Goal: Navigation & Orientation: Understand site structure

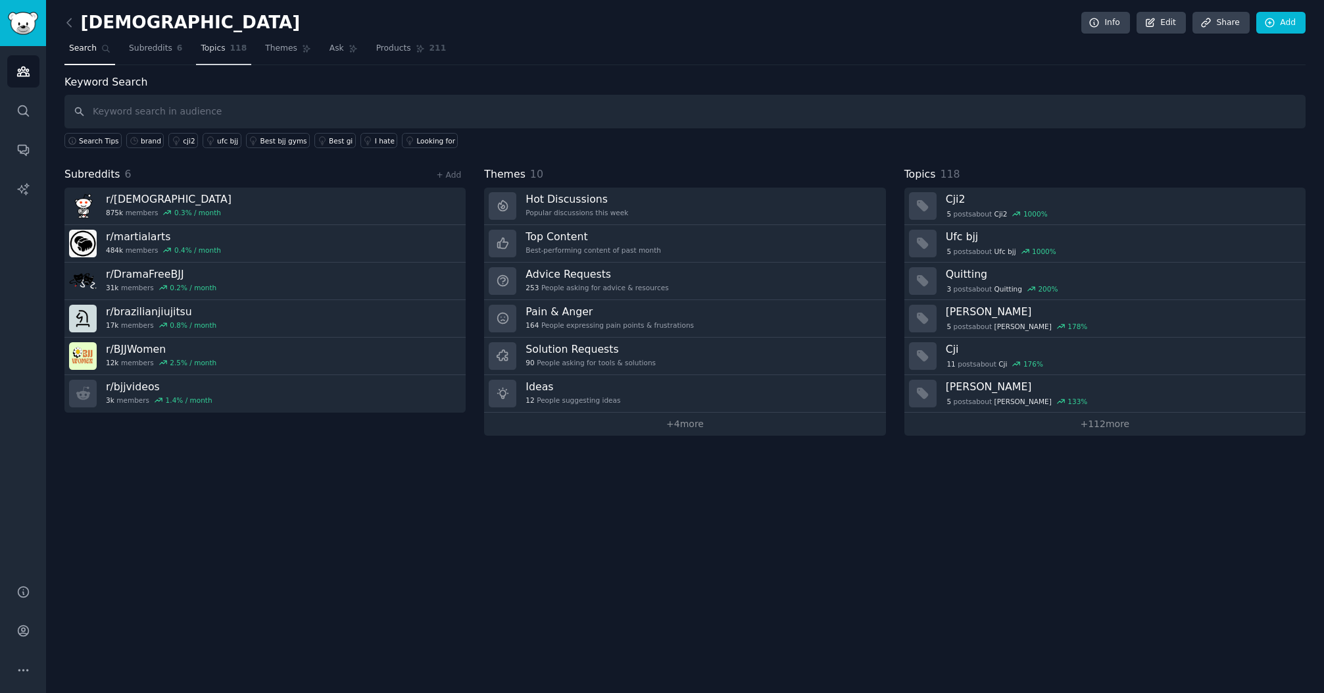
click at [216, 45] on span "Topics" at bounding box center [213, 49] width 24 height 12
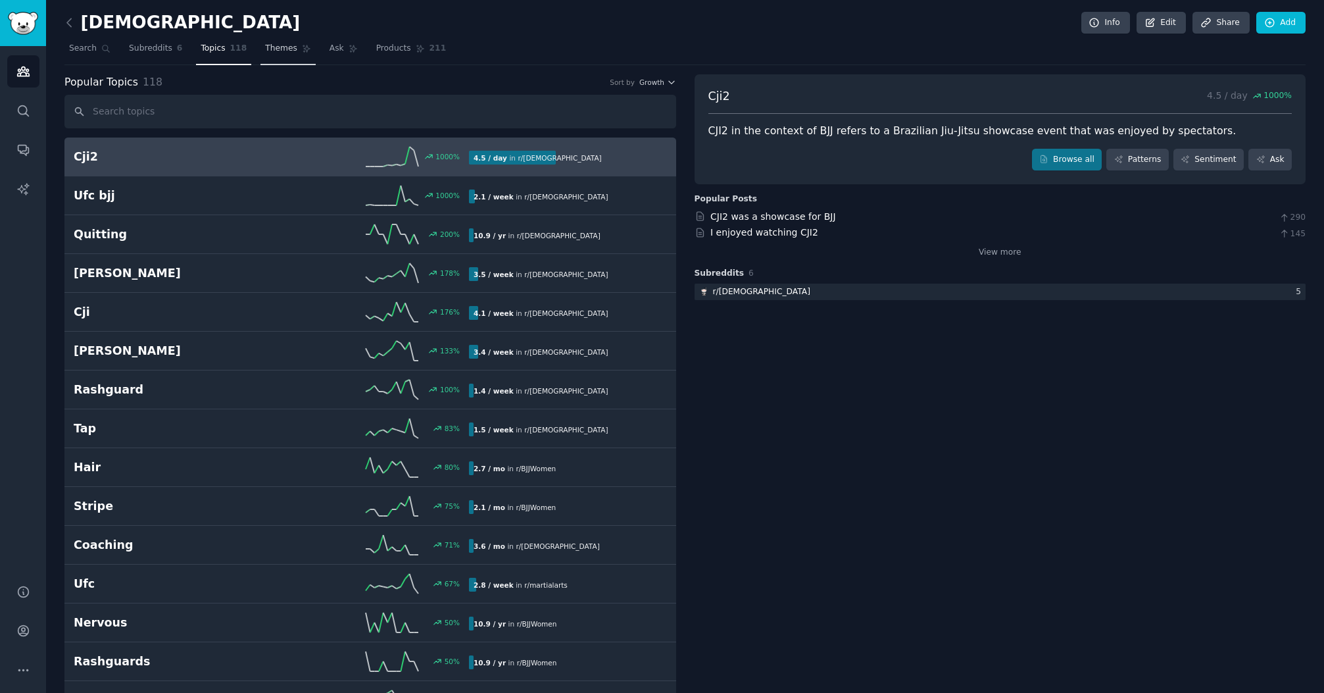
click at [282, 47] on span "Themes" at bounding box center [281, 49] width 32 height 12
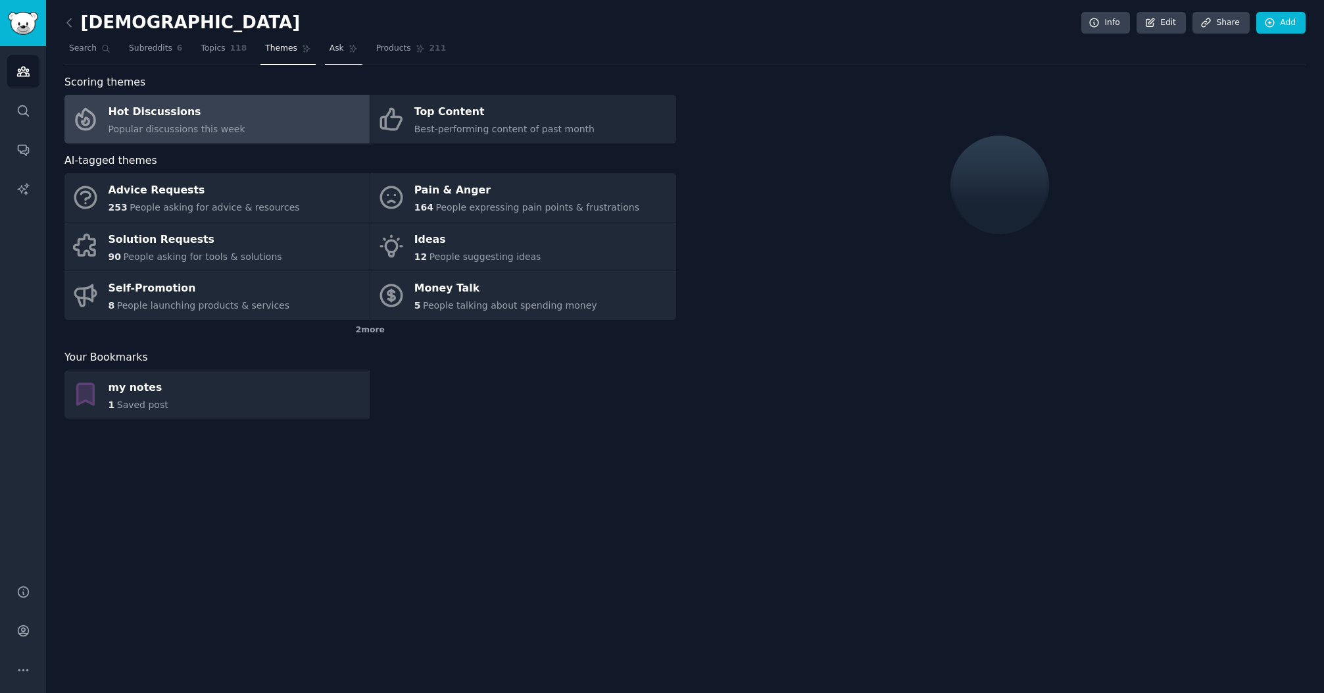
click at [332, 53] on span "Ask" at bounding box center [337, 49] width 14 height 12
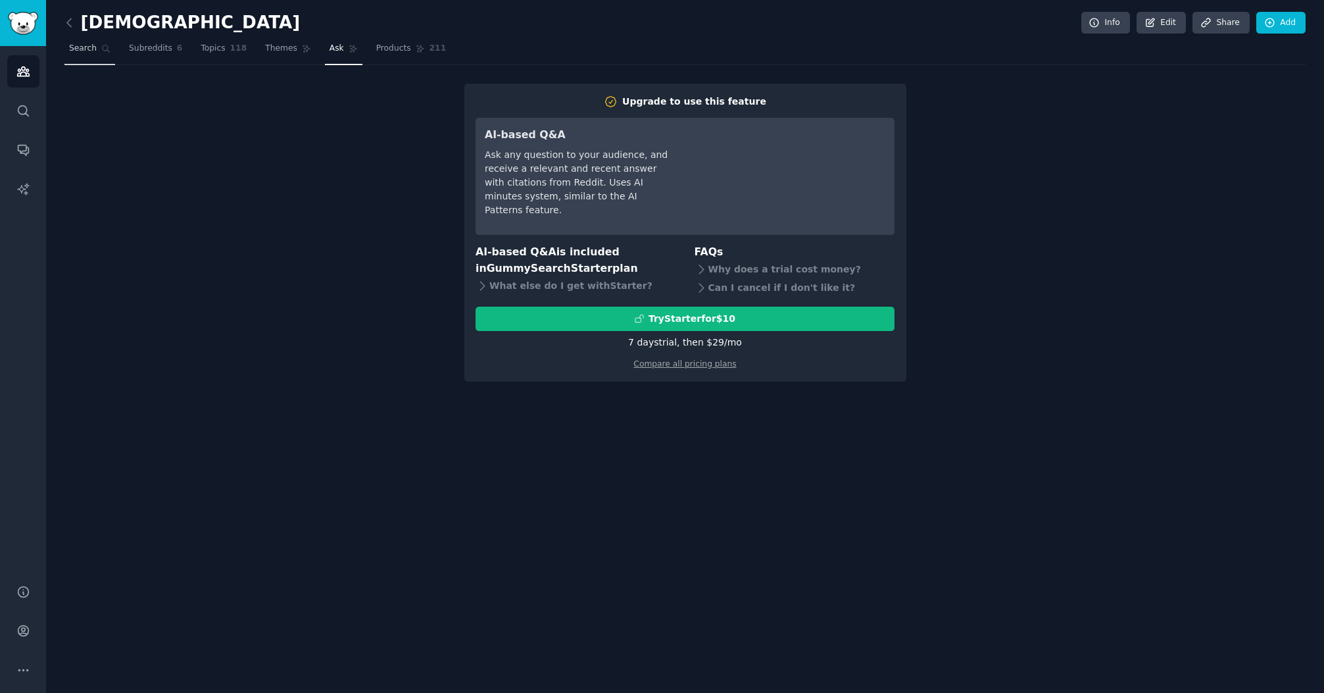
click at [88, 48] on span "Search" at bounding box center [83, 49] width 28 height 12
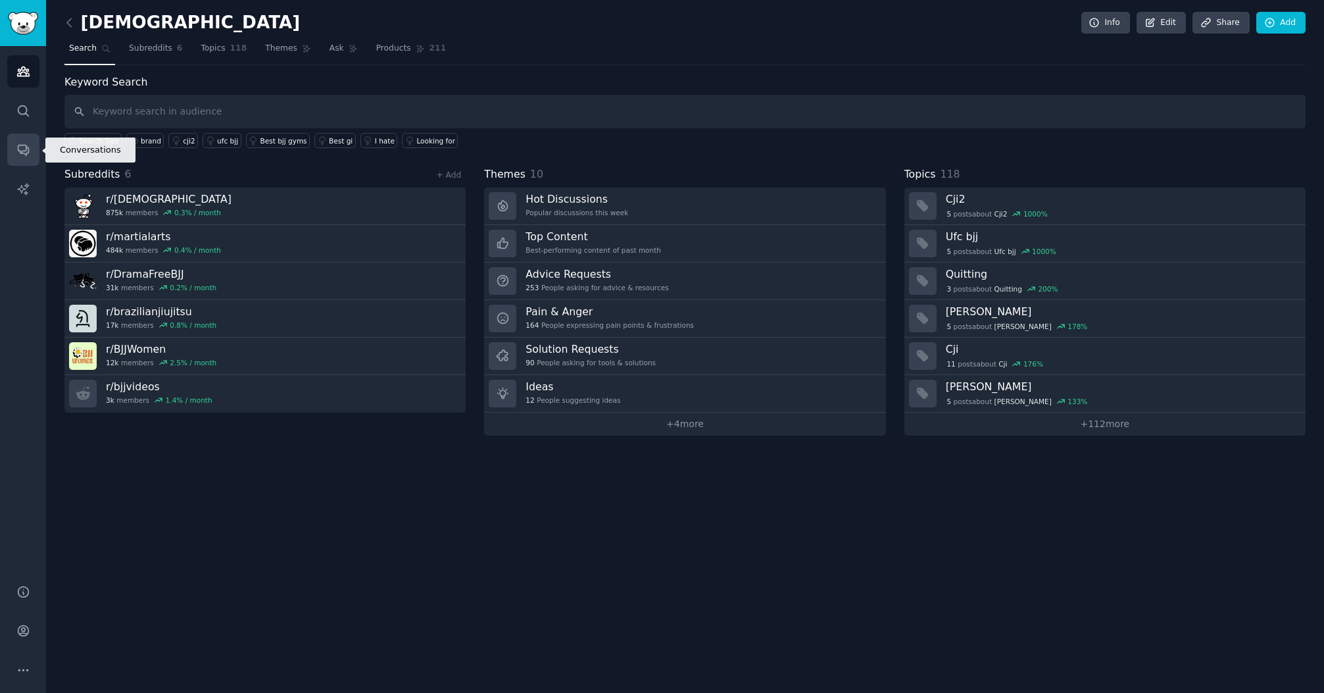
click at [24, 145] on icon "Sidebar" at bounding box center [23, 150] width 11 height 11
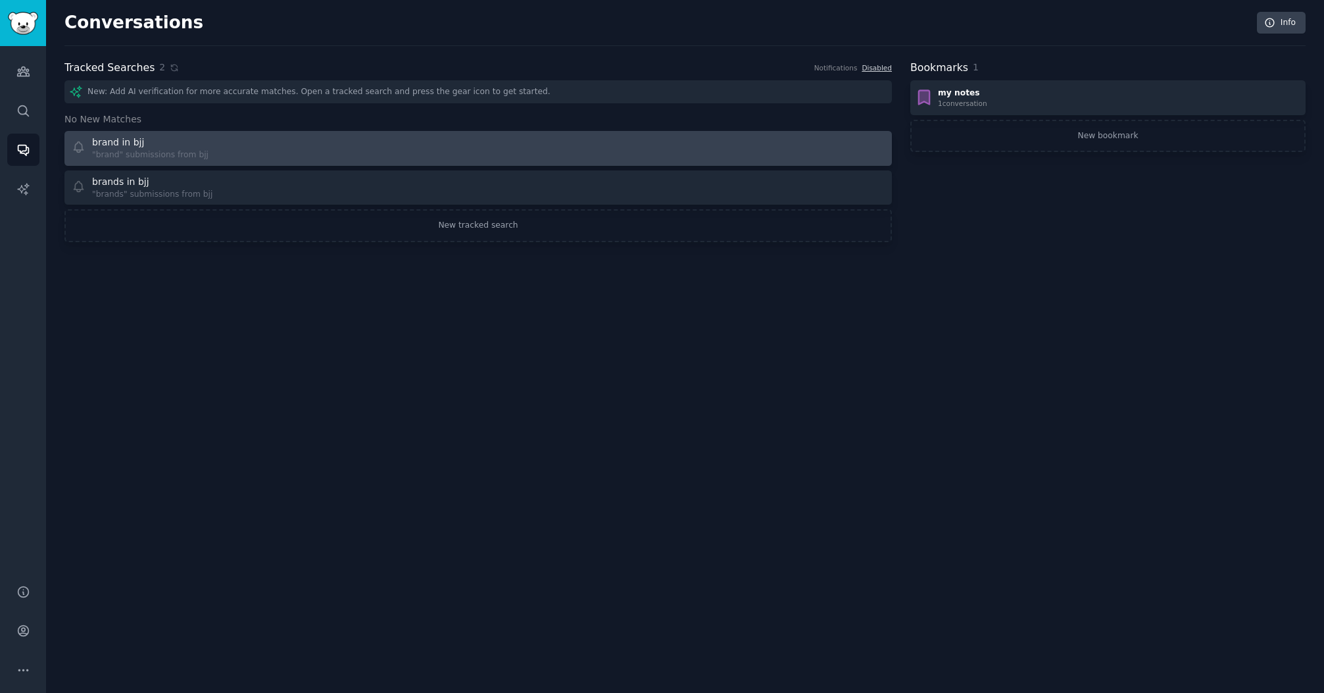
click at [251, 150] on div "brand in bjj "brand" submissions from bjj" at bounding box center [271, 149] width 398 height 26
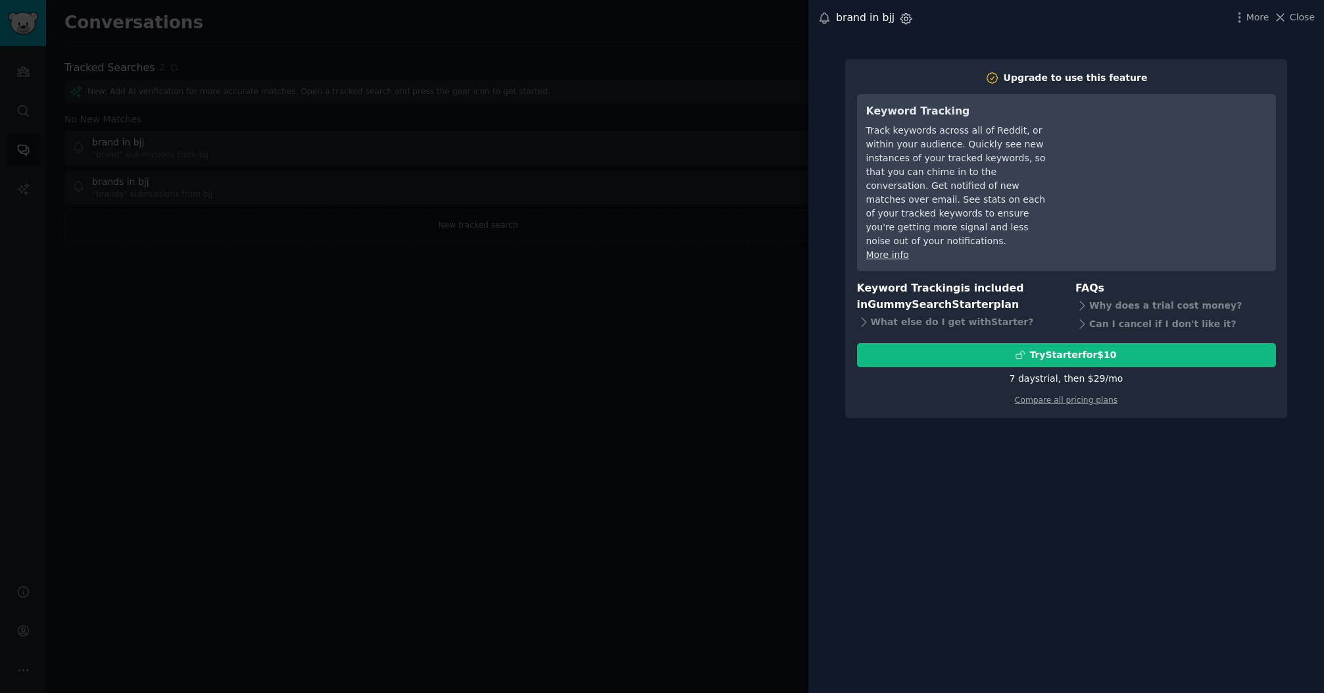
click at [904, 19] on icon "button" at bounding box center [906, 19] width 14 height 14
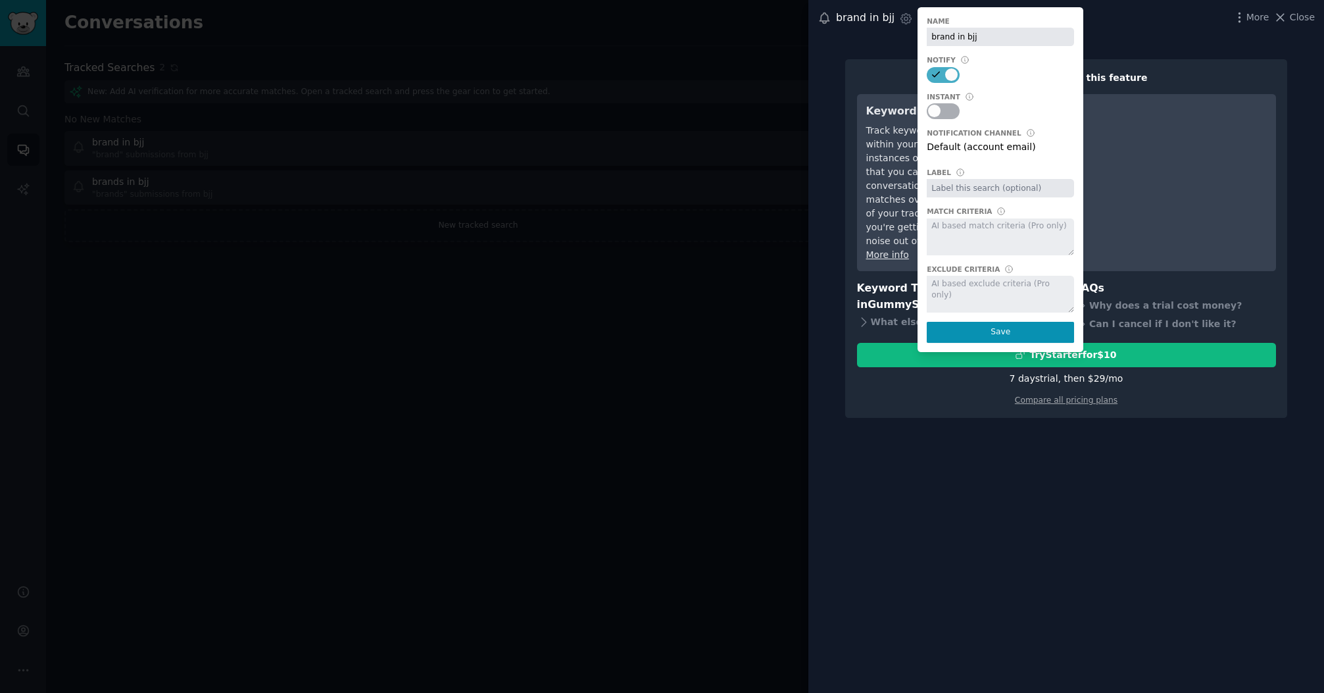
click at [945, 72] on div at bounding box center [951, 74] width 13 height 13
checkbox input "false"
click at [1155, 22] on div "brand in bjj Settings Notify new keyword matches right away, as opposed to your…" at bounding box center [1066, 18] width 497 height 18
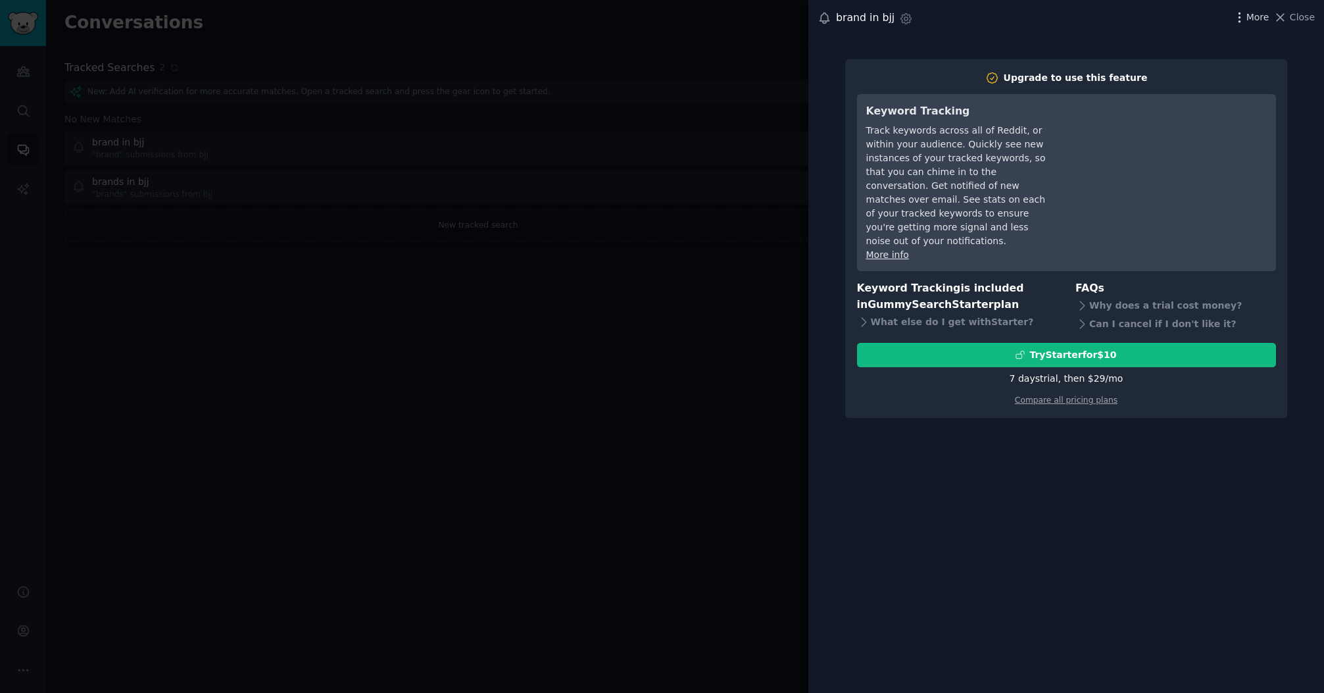
click at [1251, 16] on span "More" at bounding box center [1258, 18] width 23 height 14
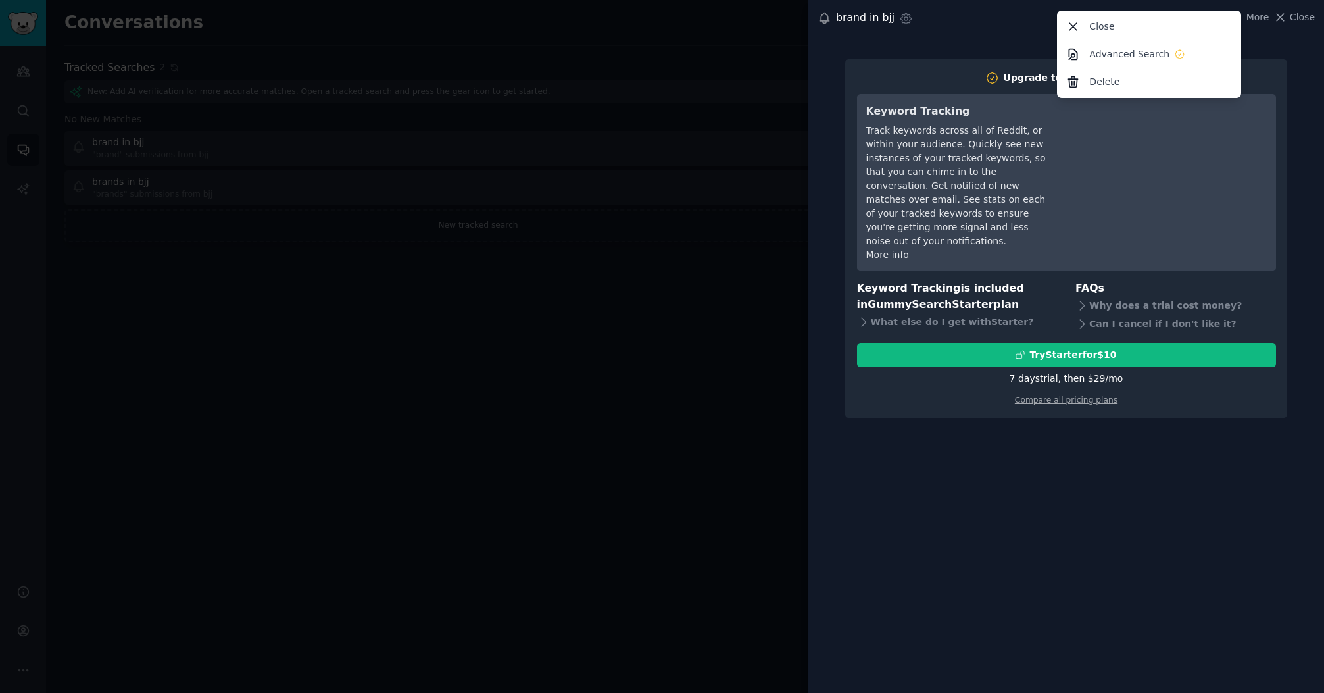
click at [1026, 23] on div "brand in bjj Settings More Close Advanced Search Delete Close" at bounding box center [1066, 18] width 497 height 18
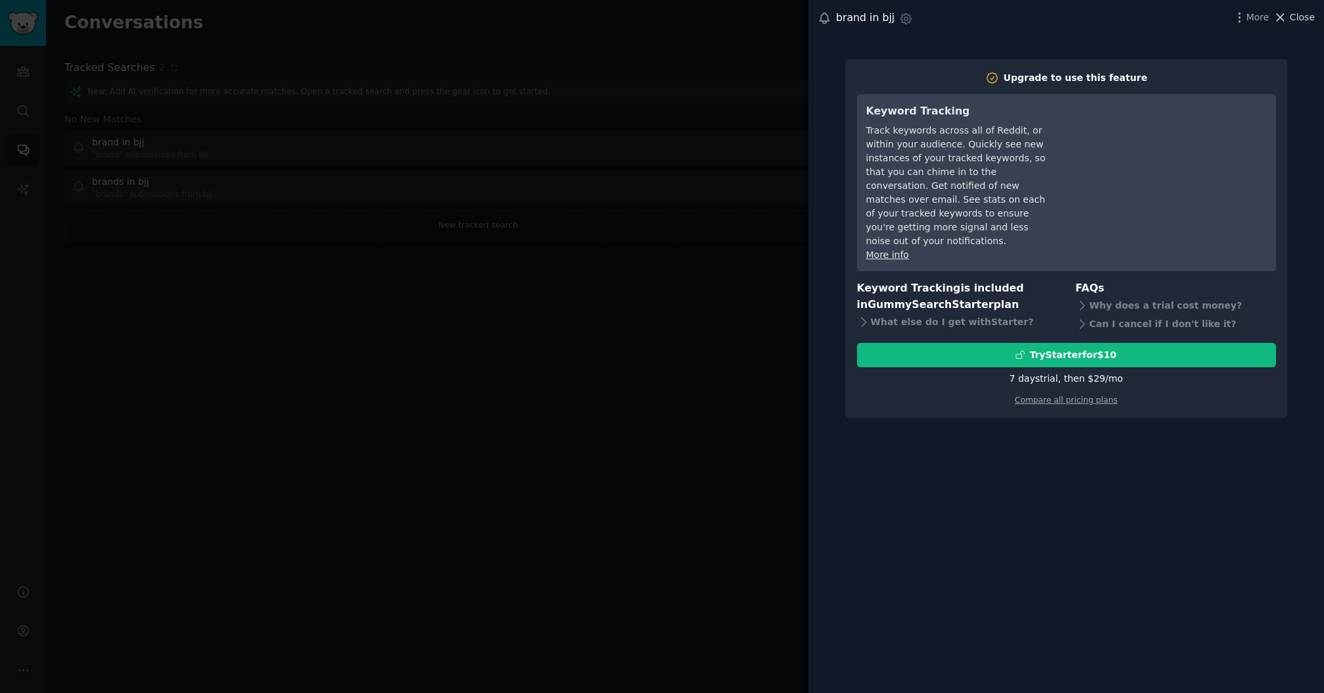
click at [1299, 17] on span "Close" at bounding box center [1302, 18] width 25 height 14
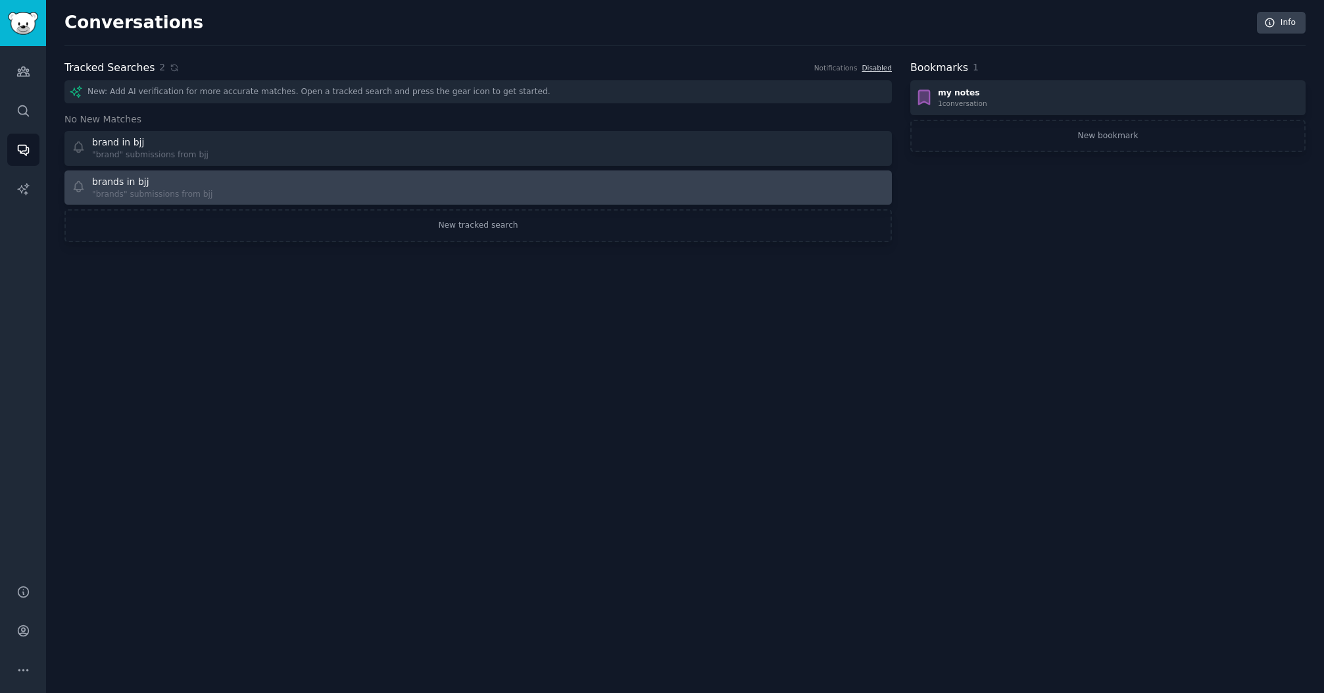
click at [233, 189] on div "brands in bjj "brands" submissions from bjj" at bounding box center [271, 188] width 398 height 26
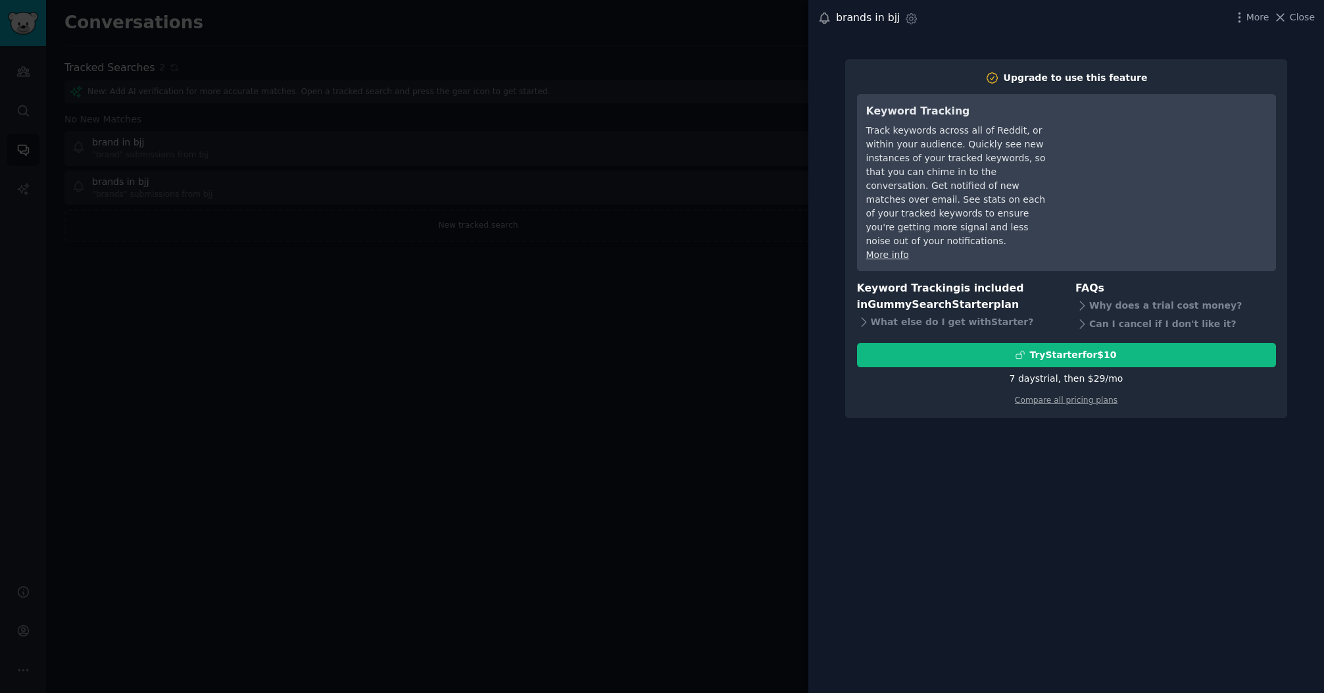
click at [282, 261] on div at bounding box center [662, 346] width 1324 height 693
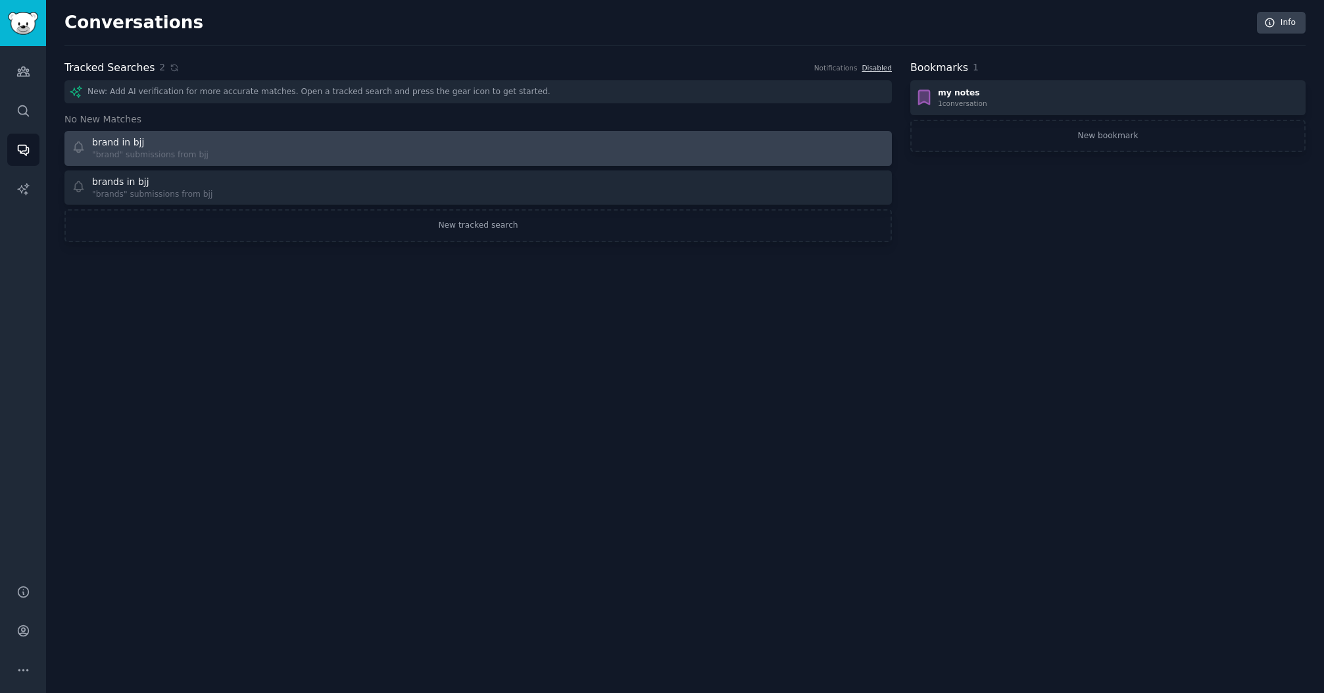
click at [251, 153] on div "brand in bjj "brand" submissions from bjj" at bounding box center [271, 149] width 398 height 26
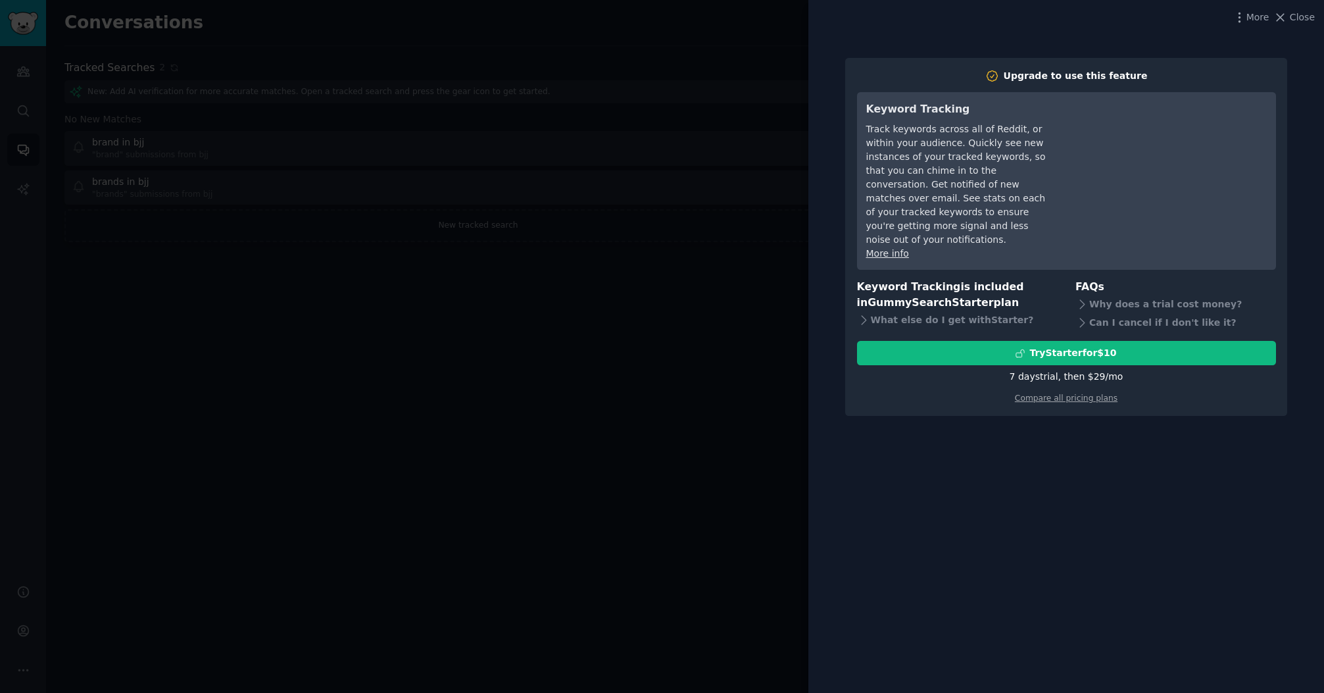
click at [285, 305] on div at bounding box center [662, 346] width 1324 height 693
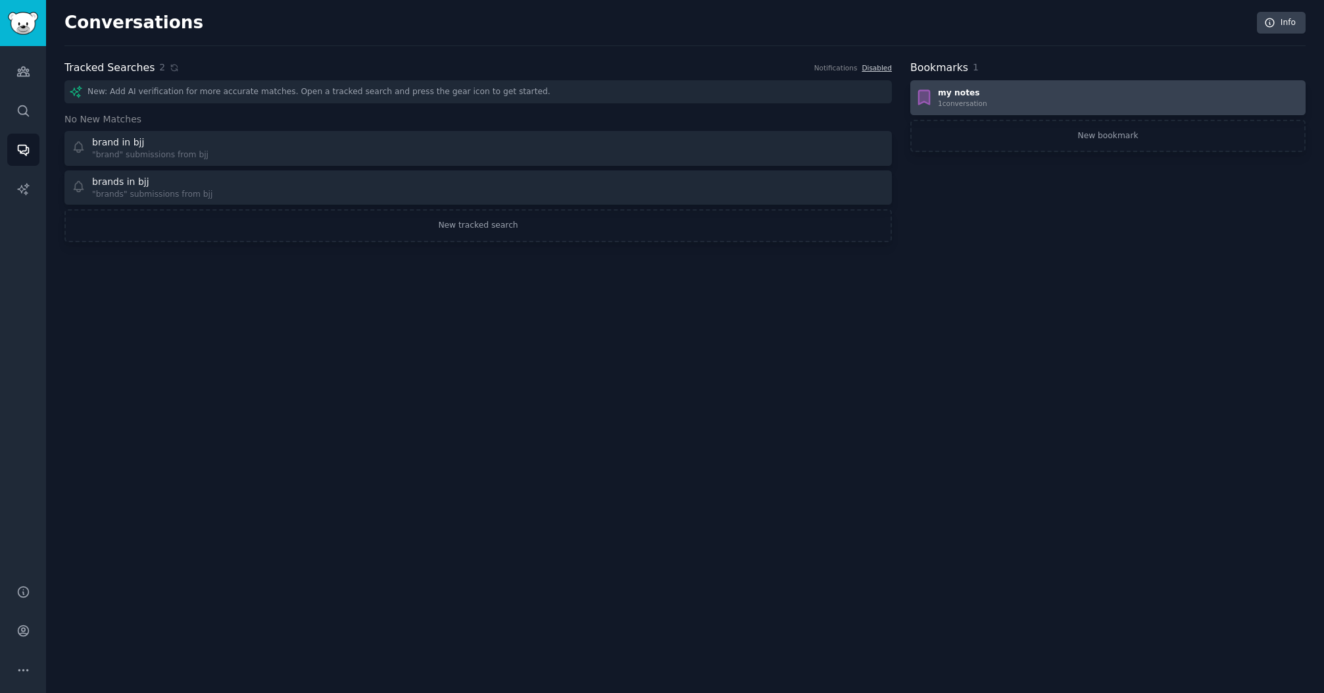
click at [1072, 97] on div "my notes 1 conversation" at bounding box center [1108, 98] width 386 height 21
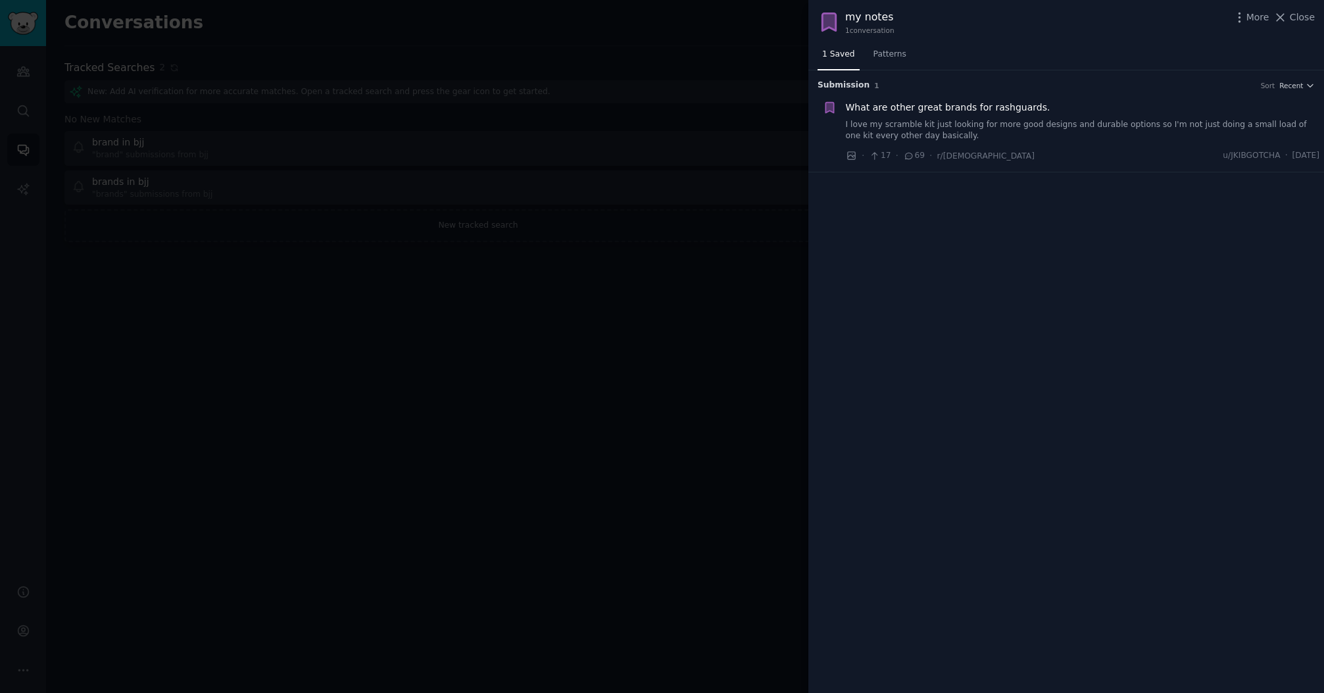
click at [617, 270] on div at bounding box center [662, 346] width 1324 height 693
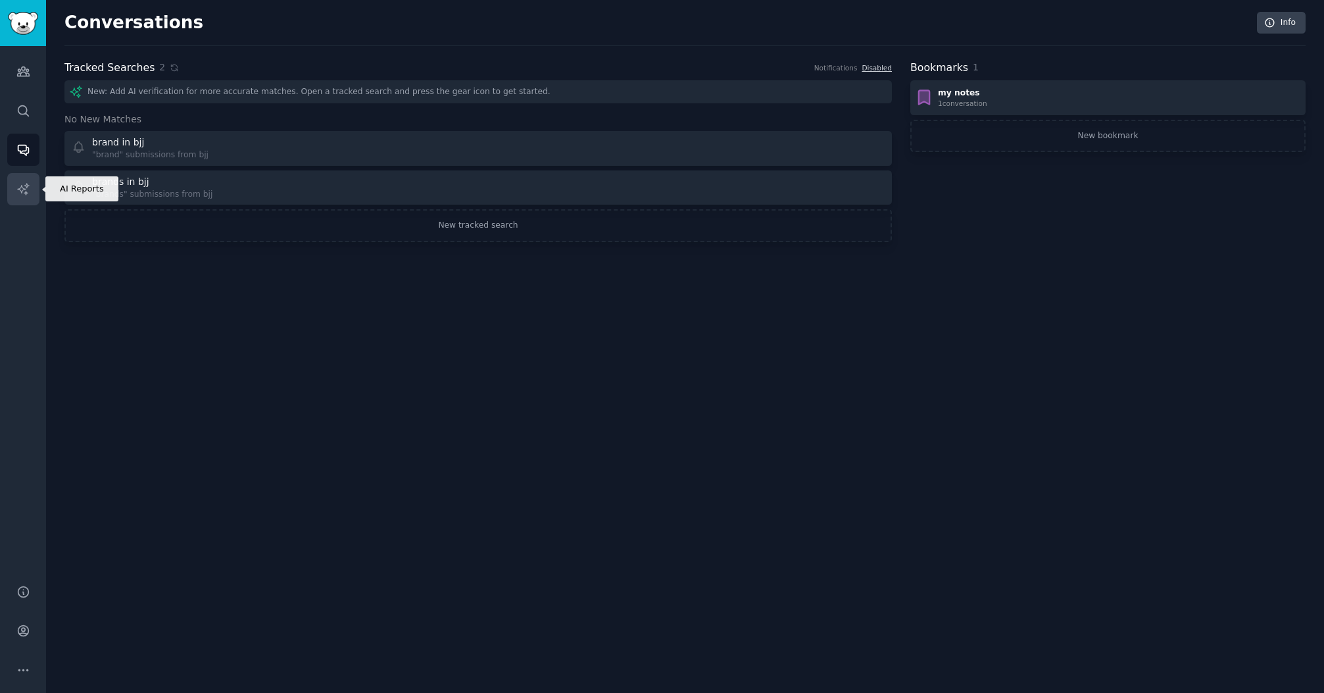
click at [14, 184] on link "AI Reports" at bounding box center [23, 189] width 32 height 32
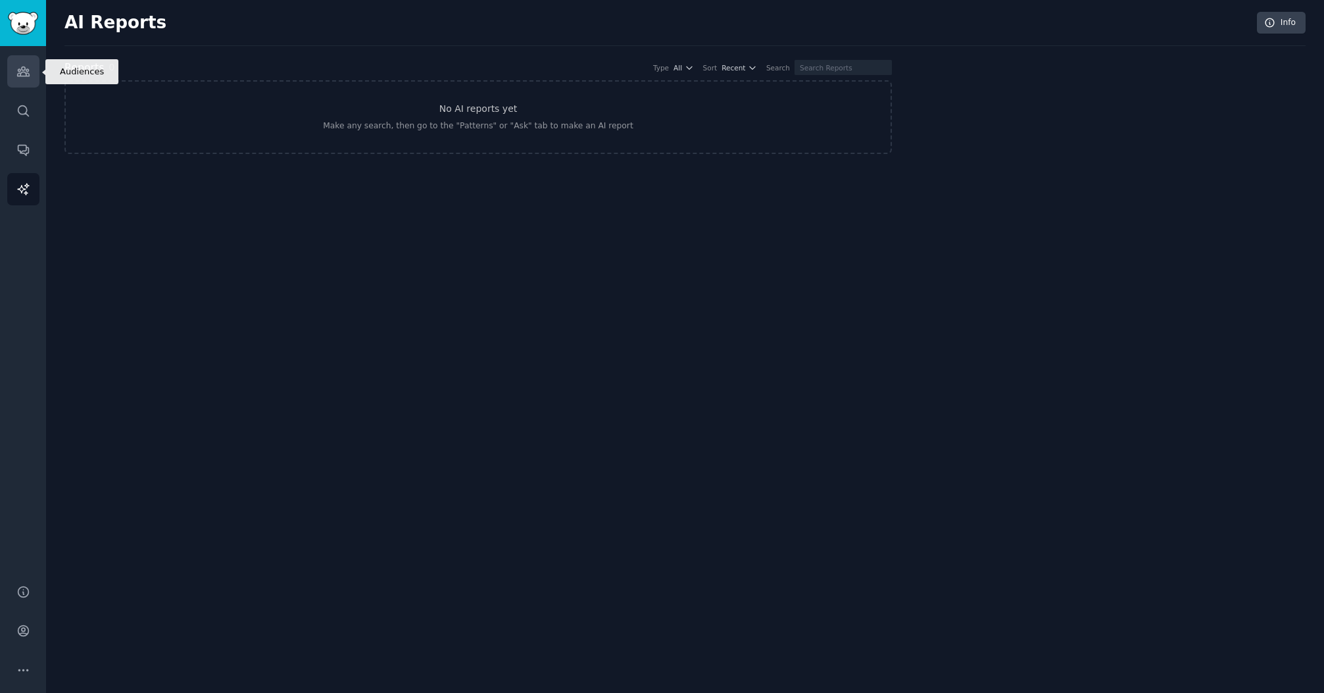
click at [28, 64] on icon "Sidebar" at bounding box center [23, 71] width 14 height 14
